Goal: Check status: Check status

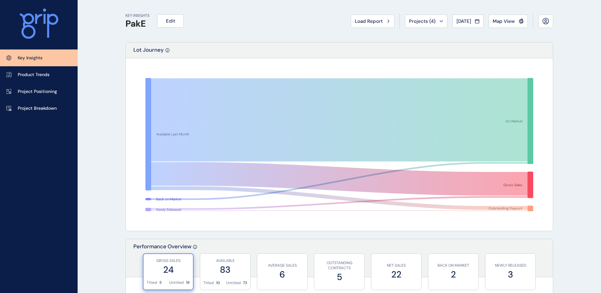
click at [373, 19] on span "Load Report" at bounding box center [369, 21] width 28 height 6
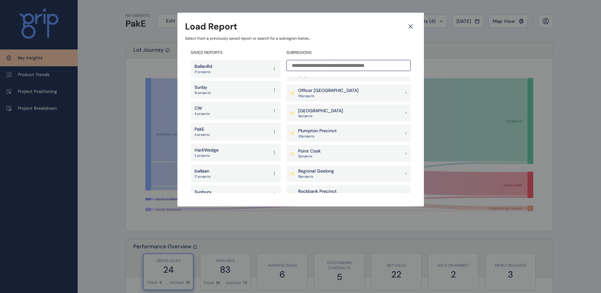
scroll to position [476, 0]
click at [343, 94] on div "Officer [PERSON_NAME] 35 project s" at bounding box center [349, 93] width 124 height 17
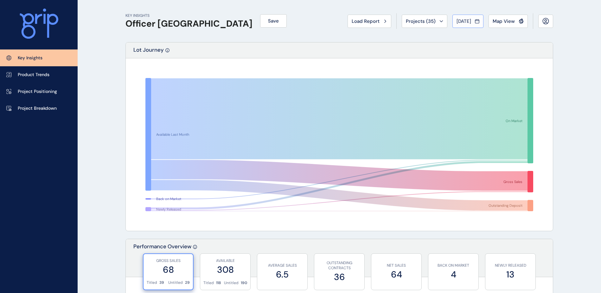
click at [473, 17] on button "[DATE]" at bounding box center [468, 21] width 31 height 13
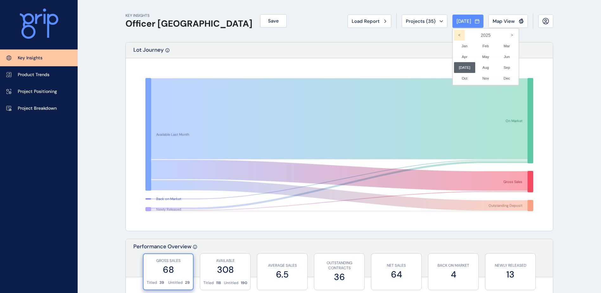
click at [460, 36] on icon "<" at bounding box center [459, 35] width 11 height 11
click at [502, 76] on li "Dec No report is available for this period. New months are usually published 5 …" at bounding box center [506, 78] width 21 height 11
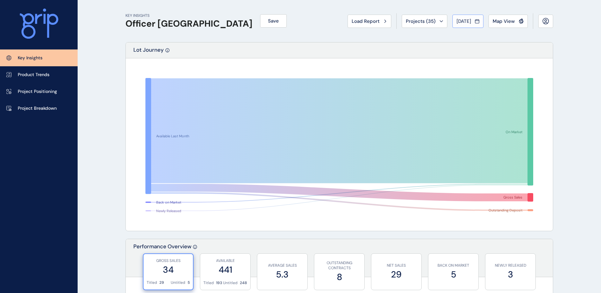
click at [461, 23] on span "[DATE]" at bounding box center [464, 21] width 15 height 6
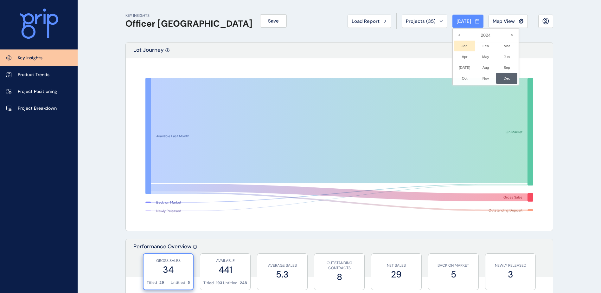
click at [459, 44] on li "Jan No report is available for this period. New months are usually published 5 …" at bounding box center [464, 46] width 21 height 11
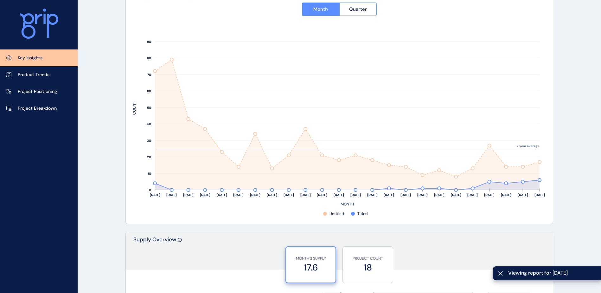
scroll to position [285, 0]
